Goal: Information Seeking & Learning: Learn about a topic

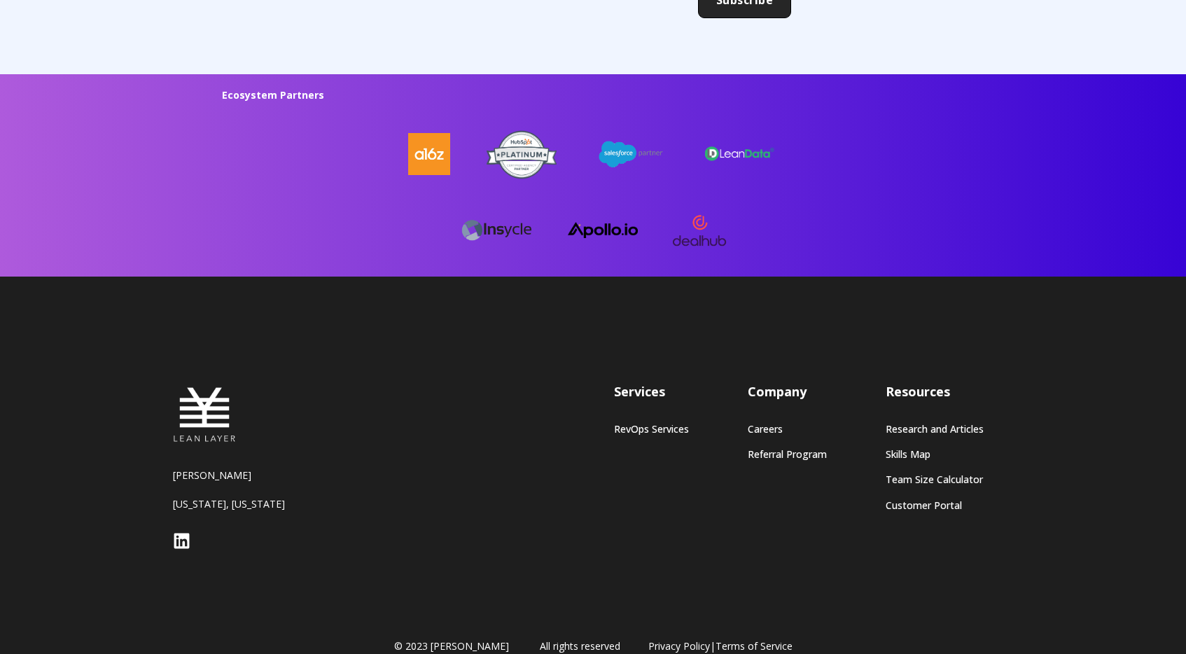
scroll to position [3731, 0]
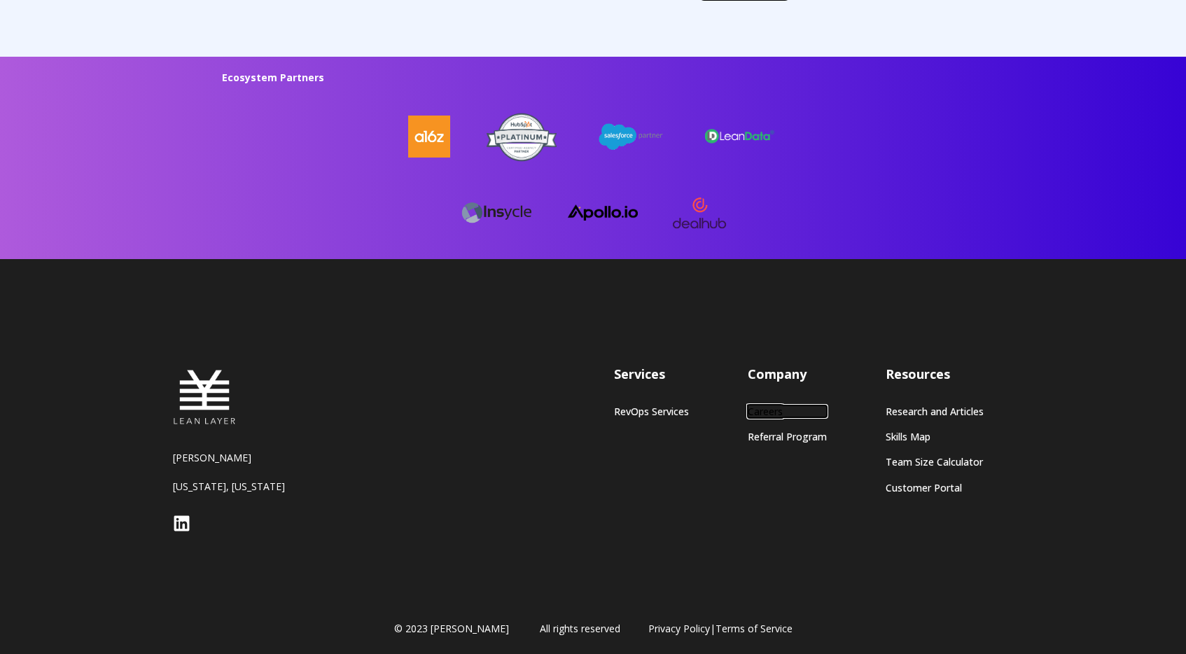
click at [763, 405] on link "Careers" at bounding box center [787, 411] width 79 height 12
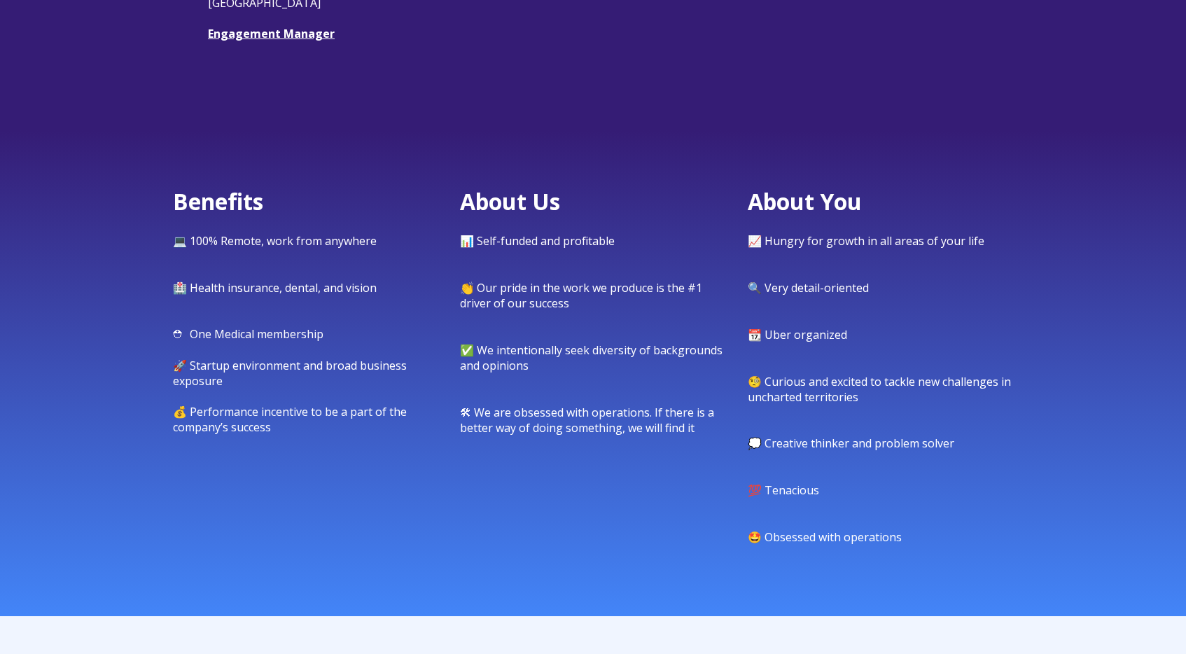
scroll to position [522, 0]
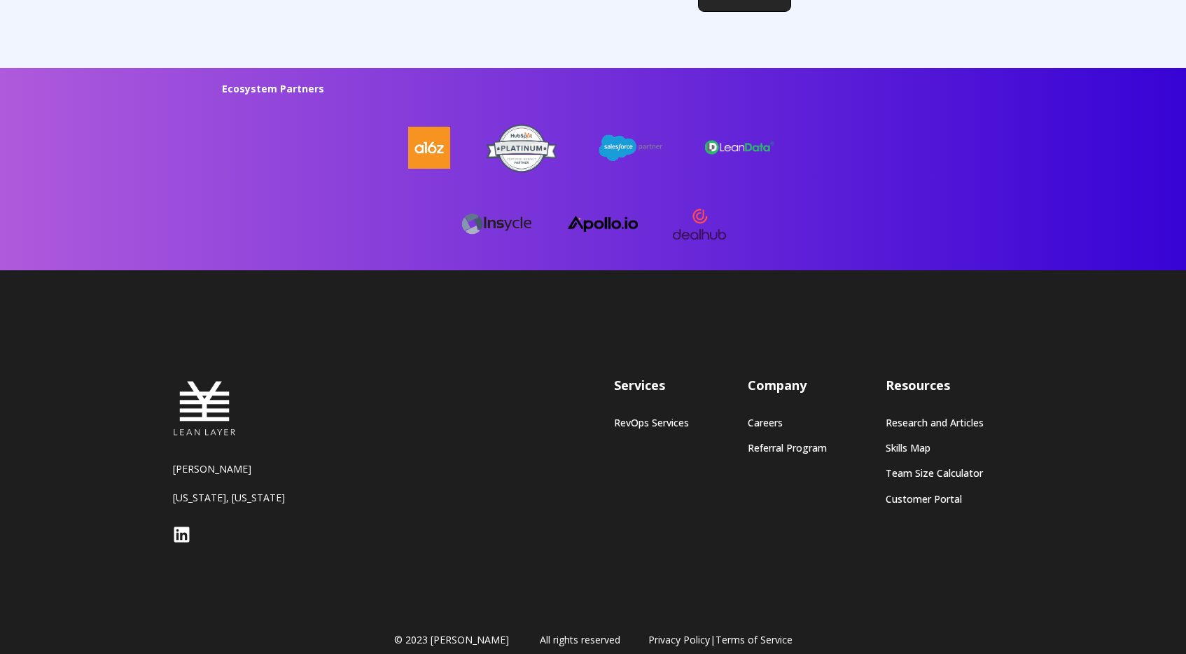
scroll to position [3718, 0]
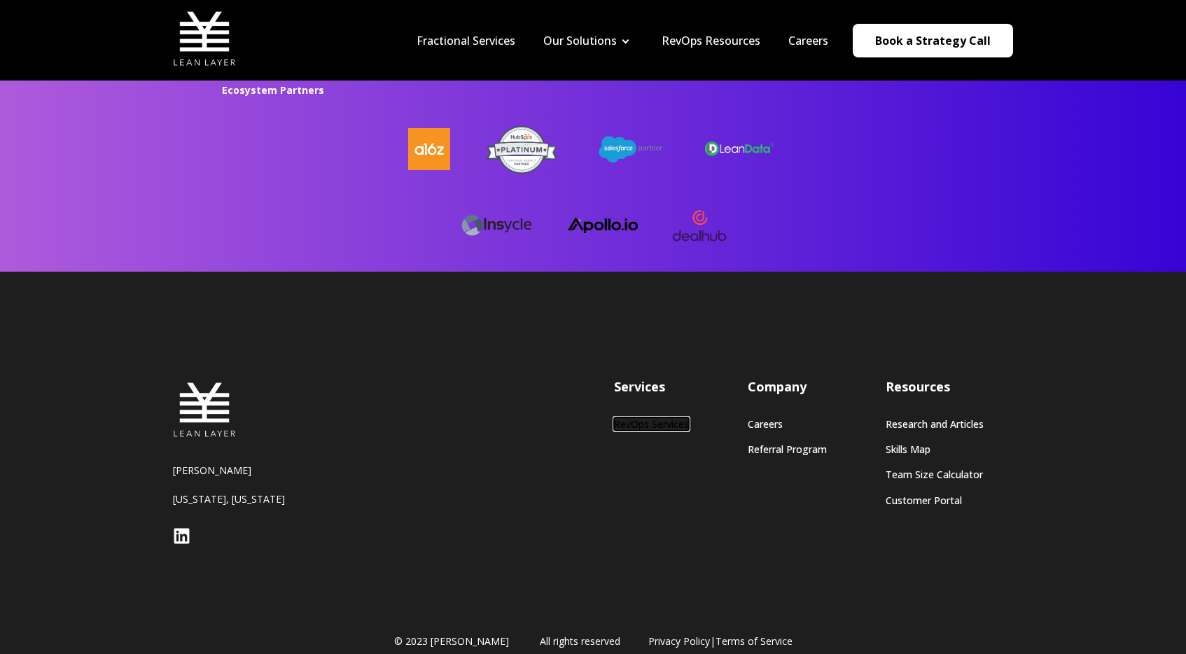
click at [639, 418] on link "RevOps Services" at bounding box center [651, 424] width 75 height 12
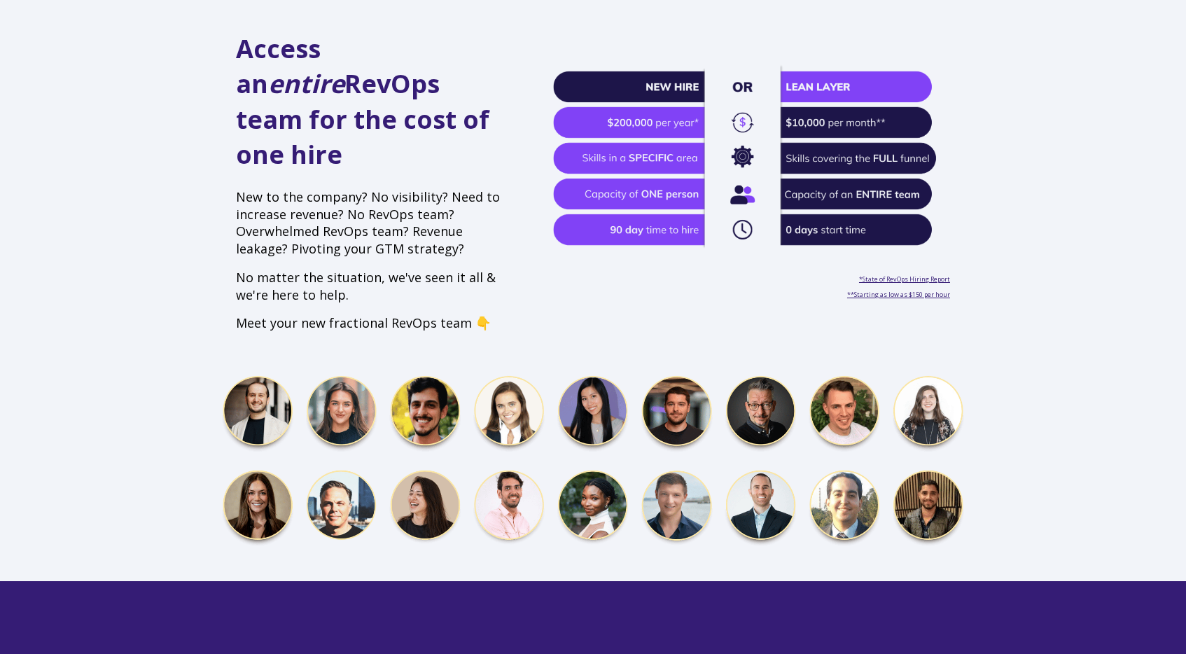
scroll to position [448, 0]
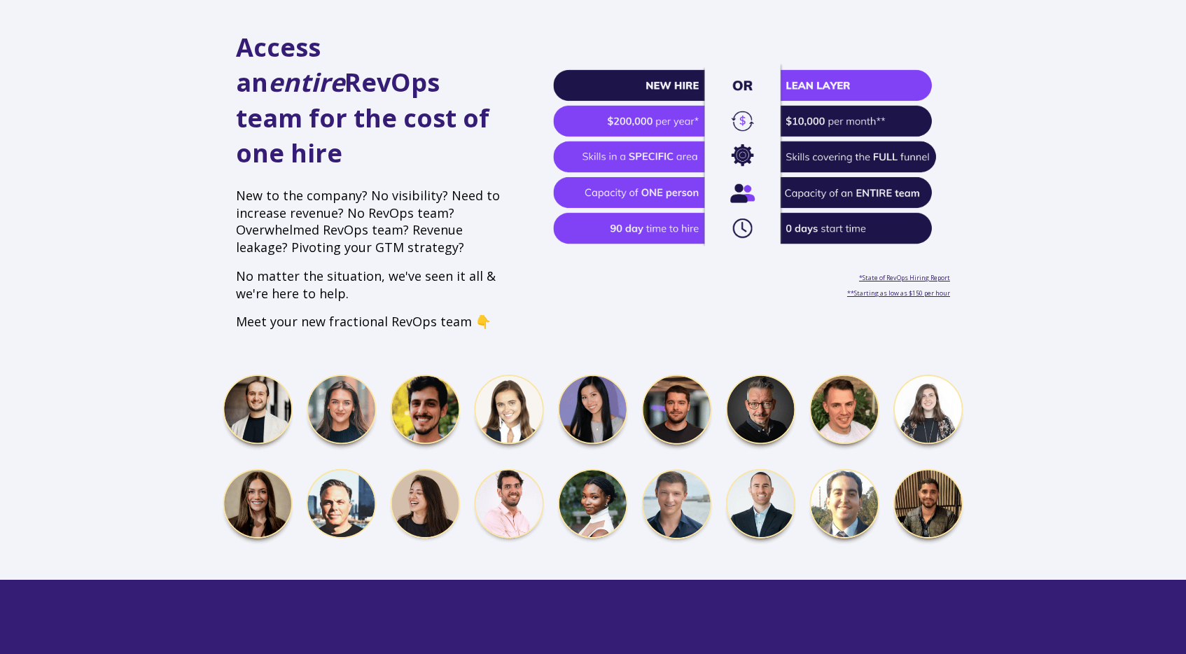
click at [586, 374] on img at bounding box center [593, 461] width 742 height 174
click at [583, 389] on img at bounding box center [593, 461] width 742 height 174
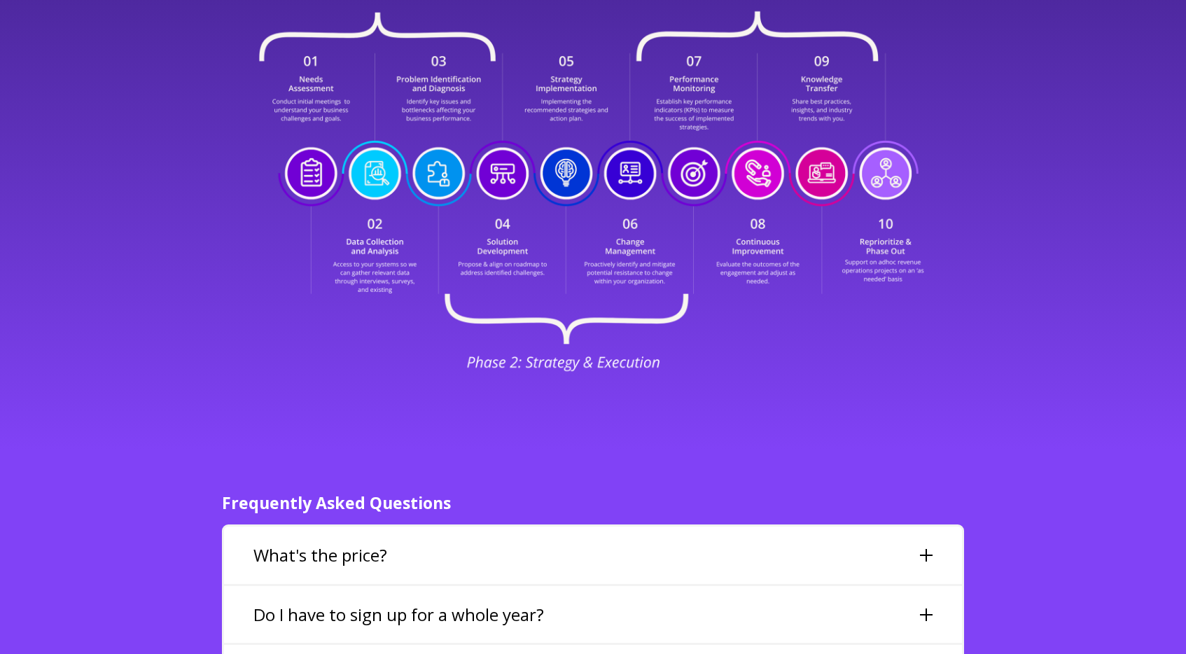
scroll to position [2937, 0]
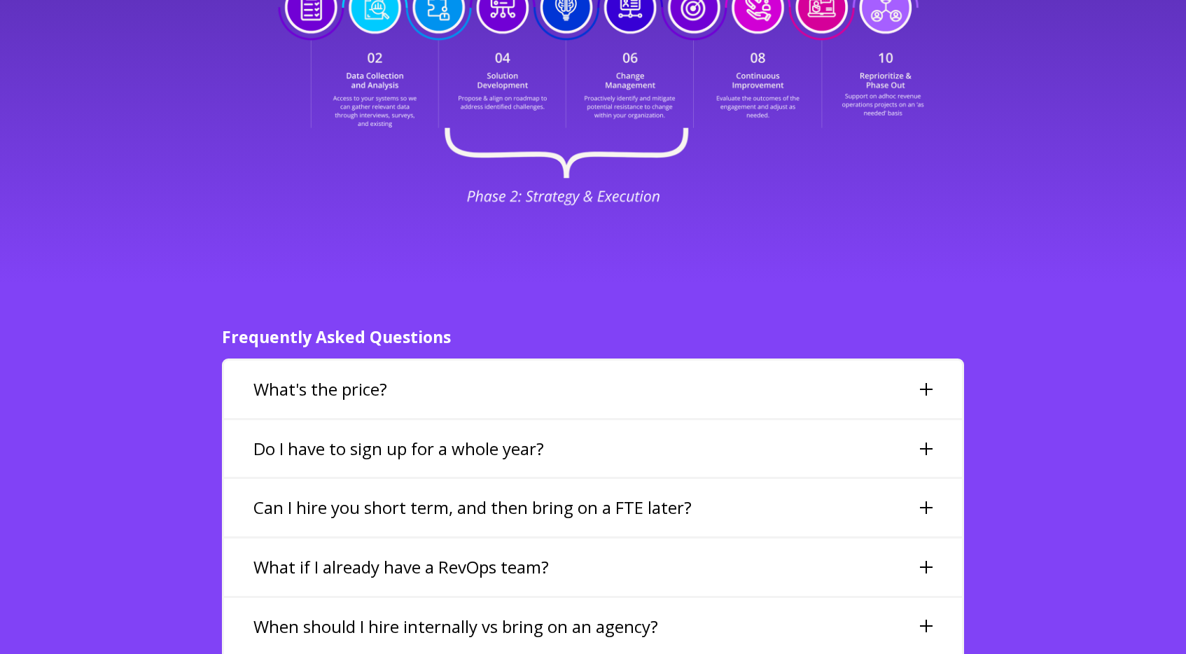
click at [590, 361] on div "What's the price?" at bounding box center [593, 389] width 738 height 57
